Goal: Find specific page/section: Find specific page/section

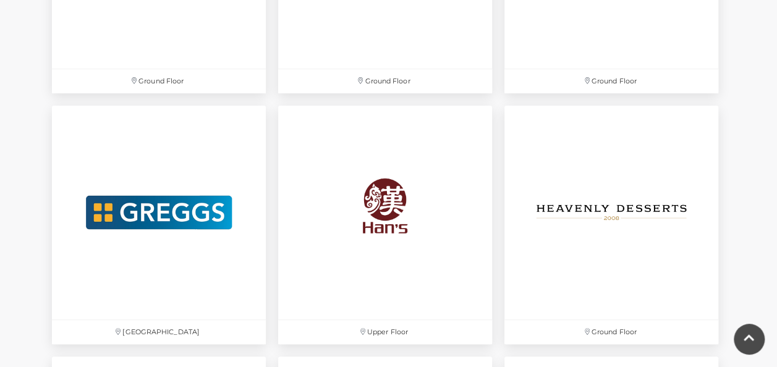
scroll to position [2535, 0]
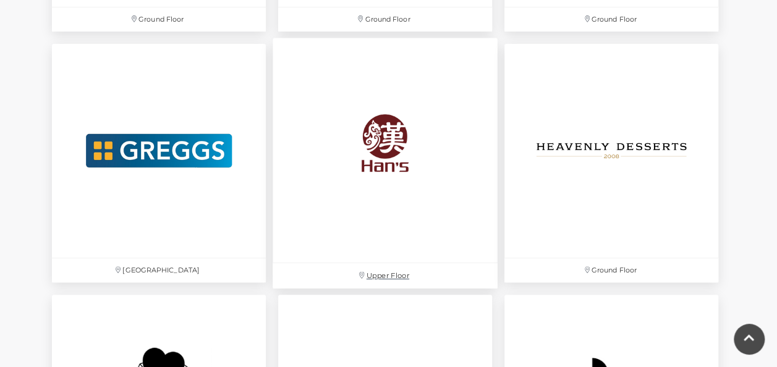
click at [393, 276] on p "Upper Floor" at bounding box center [385, 275] width 225 height 25
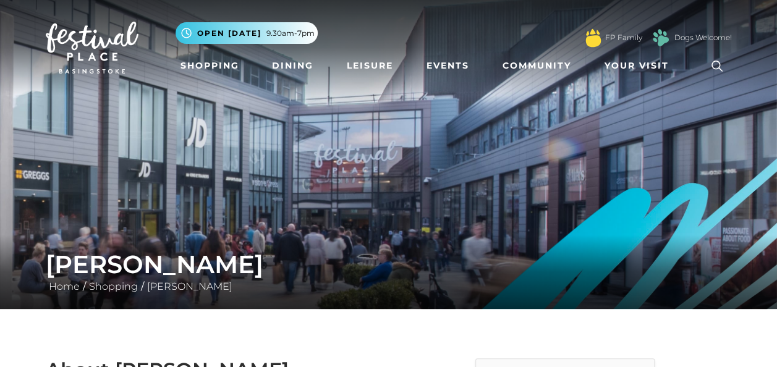
scroll to position [47, 0]
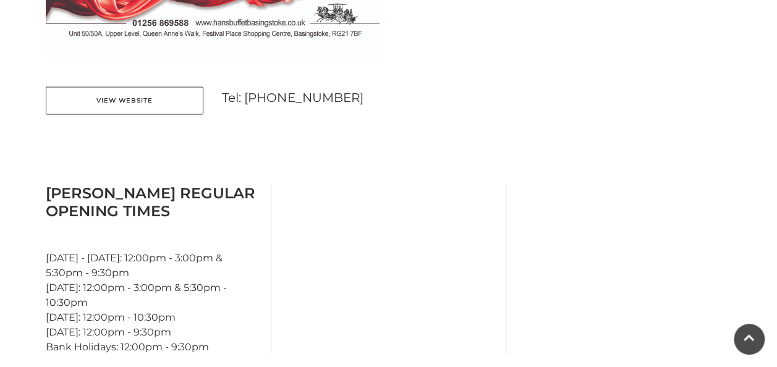
scroll to position [989, 0]
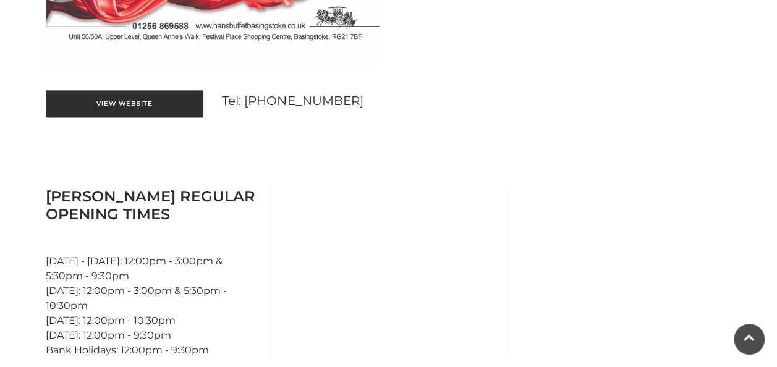
click at [110, 106] on link "View Website" at bounding box center [125, 104] width 158 height 28
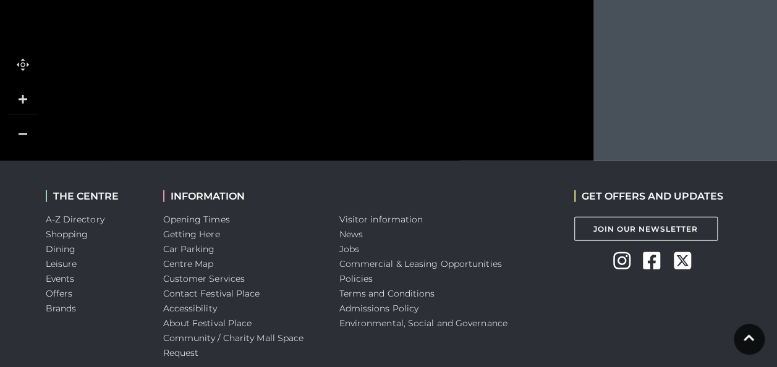
scroll to position [1731, 0]
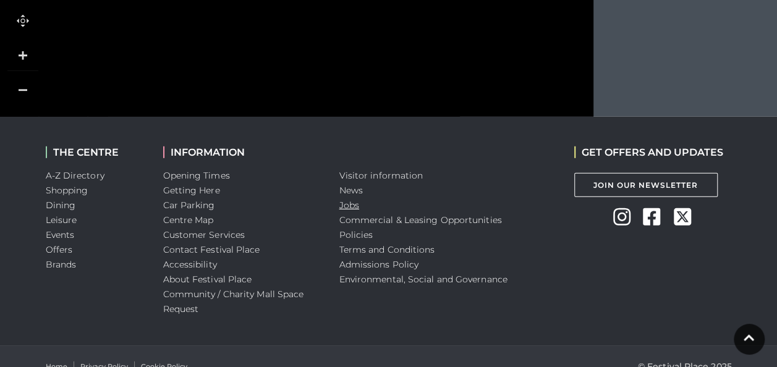
click at [344, 209] on link "Jobs" at bounding box center [349, 205] width 20 height 11
